Goal: Information Seeking & Learning: Learn about a topic

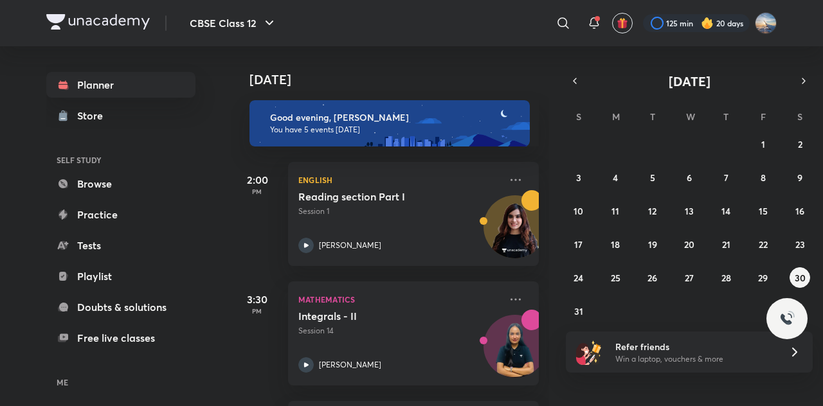
scroll to position [302, 0]
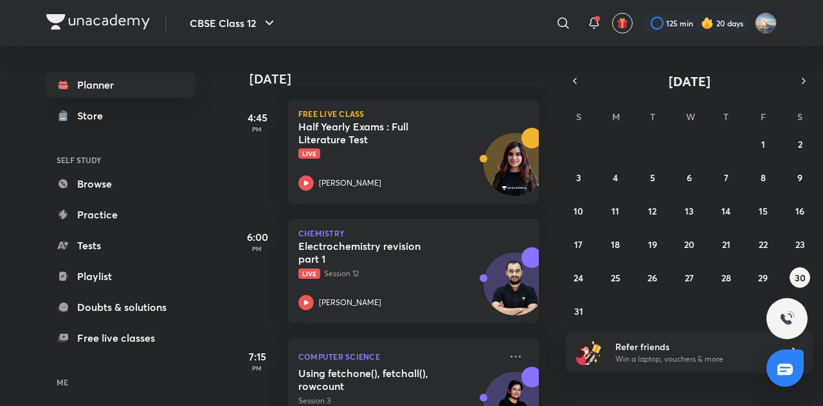
click at [363, 8] on div "​" at bounding box center [458, 23] width 237 height 31
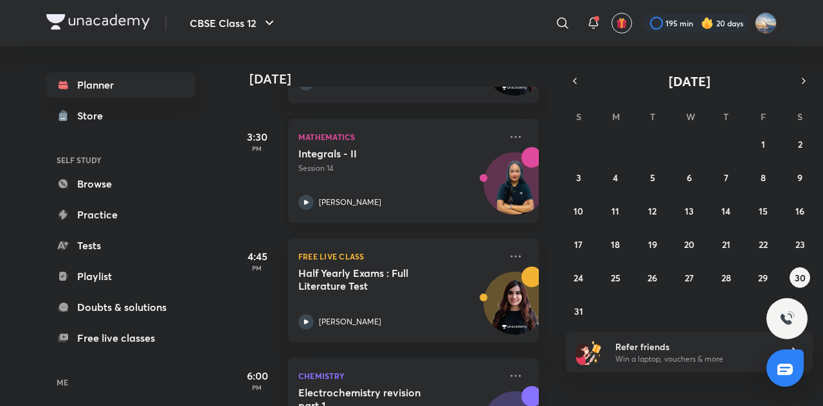
scroll to position [358, 0]
